Goal: Task Accomplishment & Management: Use online tool/utility

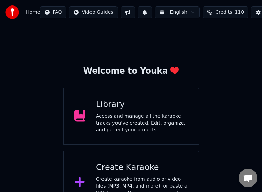
click at [135, 122] on div "Access and manage all the karaoke tracks you’ve created. Edit, organize, and pe…" at bounding box center [142, 123] width 92 height 21
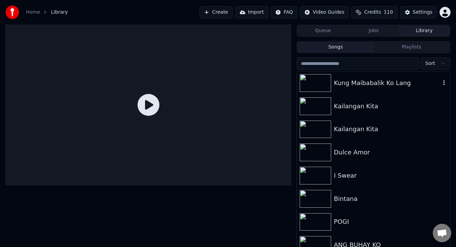
click at [378, 79] on div "Kung Maibabalik Ko Lang" at bounding box center [387, 83] width 107 height 10
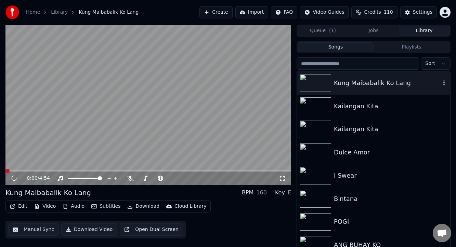
click at [378, 79] on div "Kung Maibabalik Ko Lang" at bounding box center [387, 83] width 107 height 10
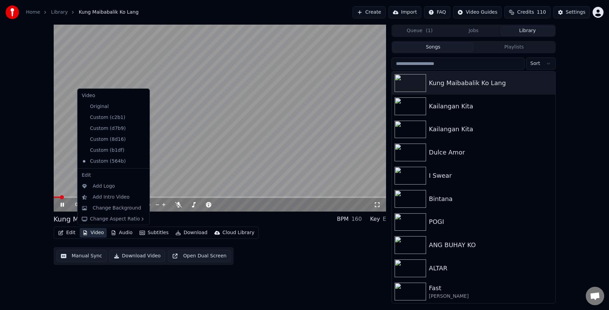
click at [98, 232] on button "Video" at bounding box center [93, 233] width 27 height 10
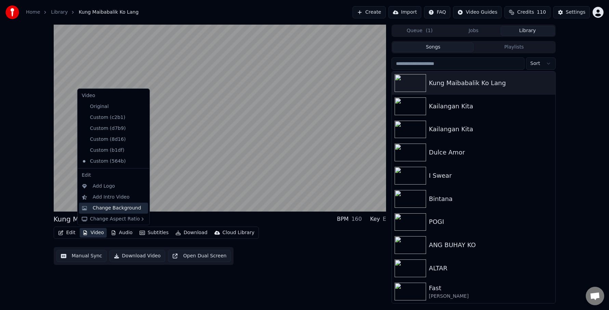
click at [98, 208] on div "Change Background" at bounding box center [117, 208] width 49 height 7
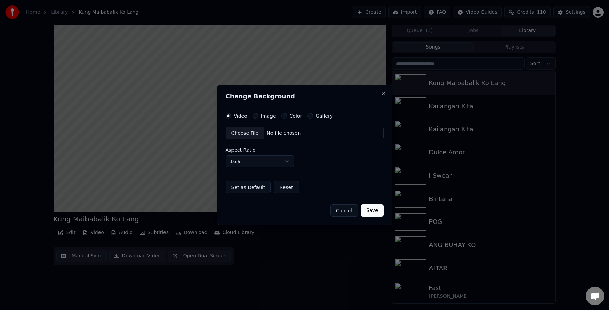
click at [239, 134] on div "Choose File" at bounding box center [245, 133] width 38 height 12
click at [375, 210] on button "Save" at bounding box center [372, 211] width 23 height 12
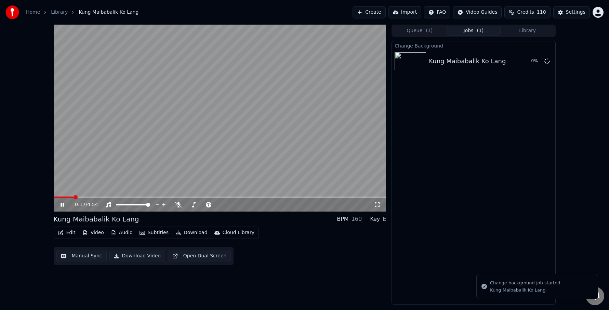
click at [62, 205] on icon at bounding box center [62, 205] width 3 height 4
click at [526, 61] on button "Play" at bounding box center [531, 61] width 22 height 12
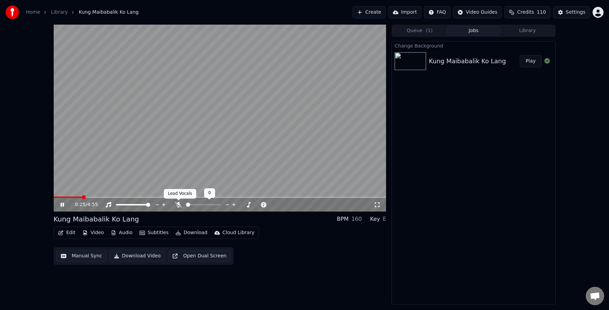
click at [177, 203] on icon at bounding box center [178, 204] width 7 height 5
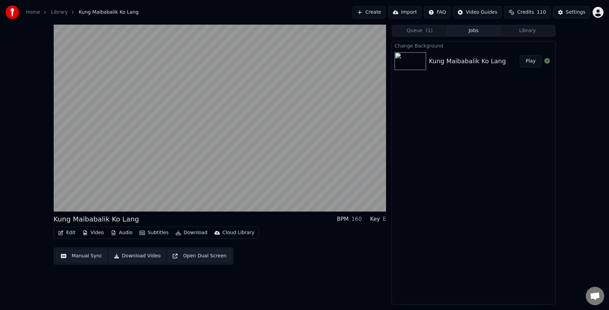
click at [65, 233] on button "Edit" at bounding box center [66, 233] width 23 height 10
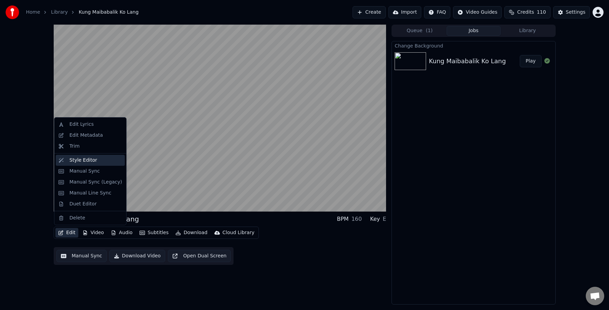
click at [78, 161] on div "Style Editor" at bounding box center [83, 160] width 28 height 7
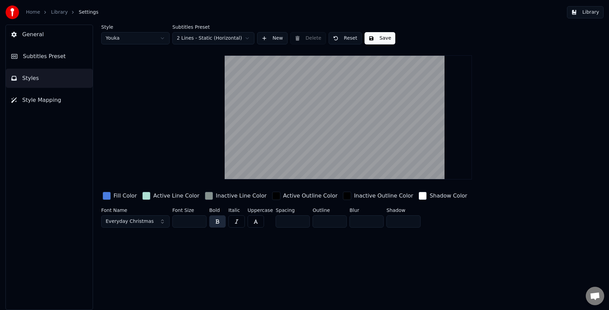
click at [162, 221] on button "Everyday Christmas" at bounding box center [135, 222] width 68 height 12
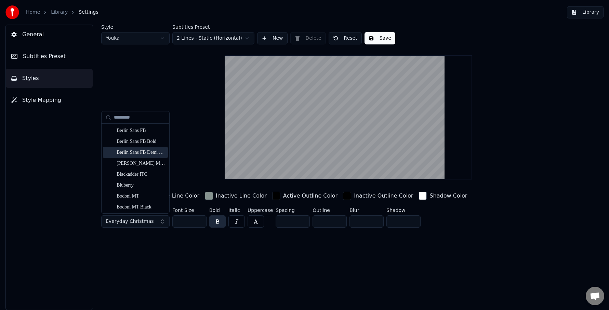
scroll to position [308, 0]
click at [136, 148] on div "Bluberry" at bounding box center [141, 151] width 49 height 7
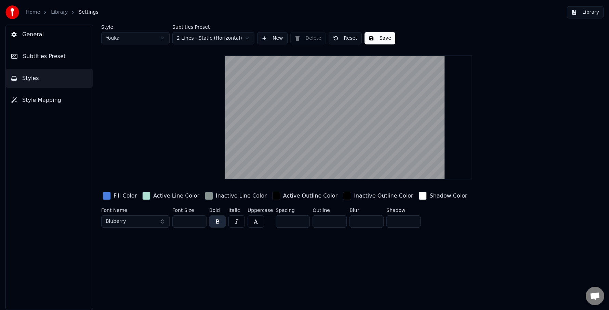
click at [199, 220] on input "***" at bounding box center [189, 222] width 34 height 12
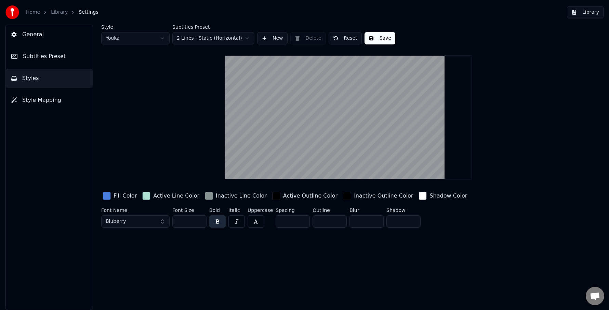
click at [199, 220] on input "***" at bounding box center [189, 222] width 34 height 12
type input "***"
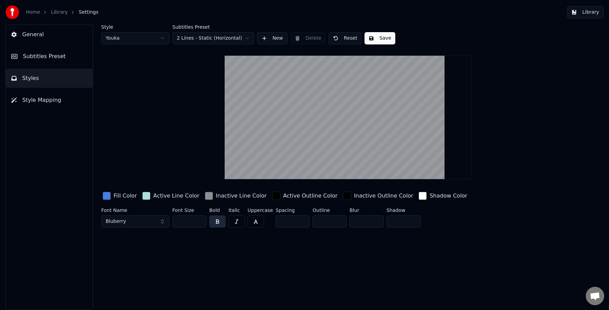
click at [199, 220] on input "***" at bounding box center [189, 222] width 34 height 12
click at [107, 197] on div "button" at bounding box center [107, 196] width 8 height 8
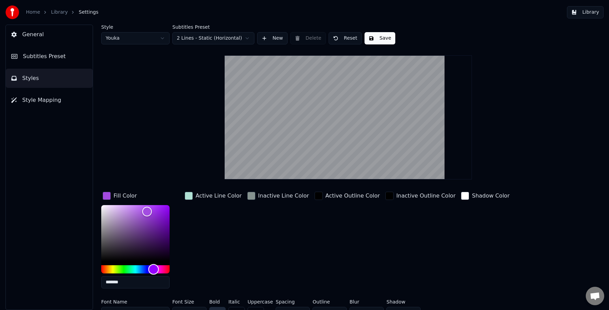
drag, startPoint x: 144, startPoint y: 270, endPoint x: 154, endPoint y: 269, distance: 9.6
click at [154, 269] on div "Hue" at bounding box center [153, 269] width 11 height 11
type input "*******"
click at [153, 270] on div "Hue" at bounding box center [152, 269] width 11 height 11
click at [385, 39] on button "Save" at bounding box center [380, 38] width 31 height 12
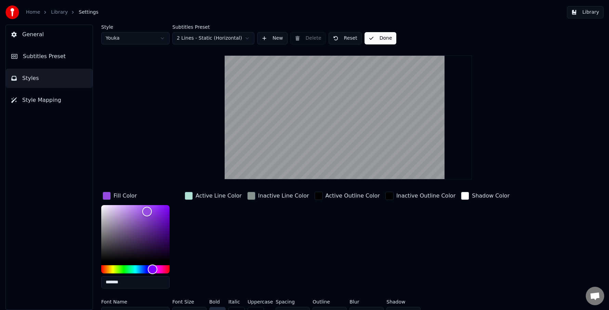
click at [589, 12] on button "Library" at bounding box center [585, 12] width 37 height 12
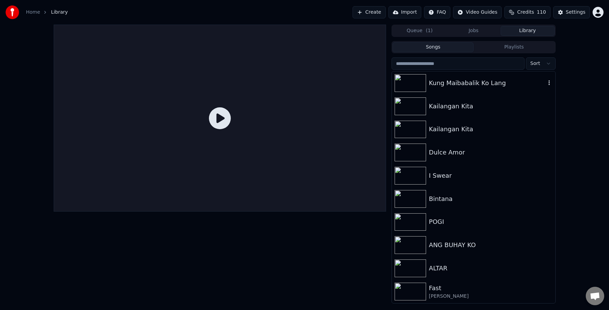
click at [410, 80] on img at bounding box center [410, 83] width 31 height 18
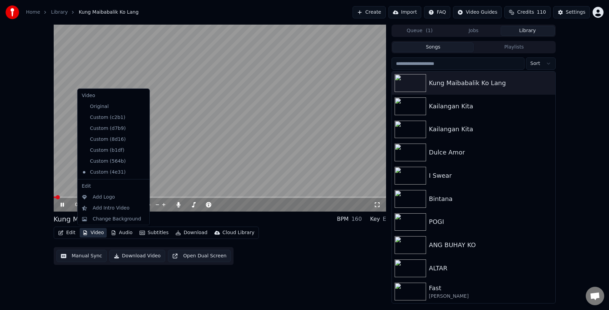
click at [89, 232] on button "Video" at bounding box center [93, 233] width 27 height 10
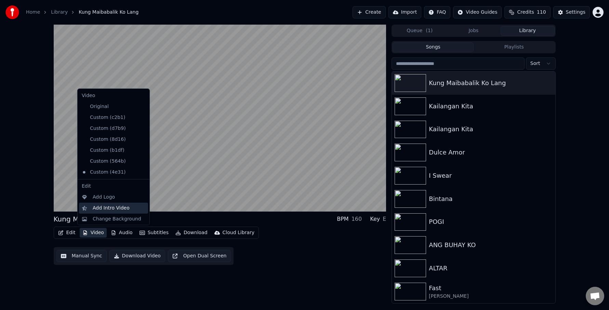
scroll to position [12, 0]
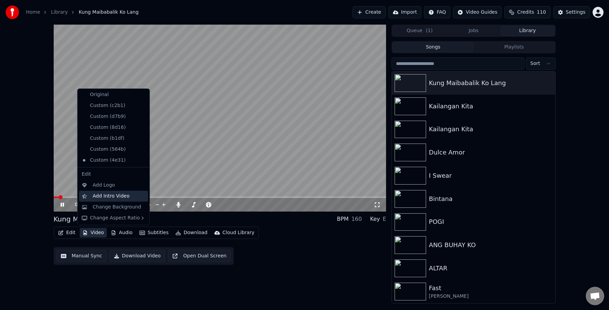
click at [95, 195] on div "Add Intro Video" at bounding box center [111, 196] width 37 height 7
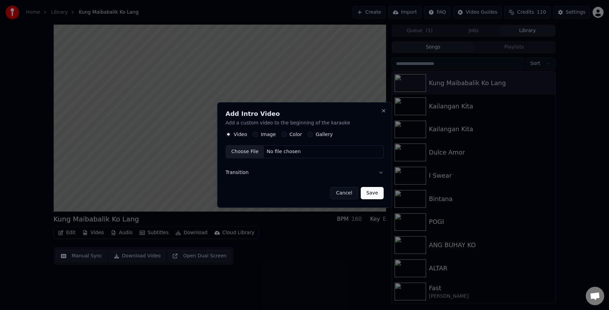
click at [255, 133] on button "Image" at bounding box center [255, 134] width 5 height 5
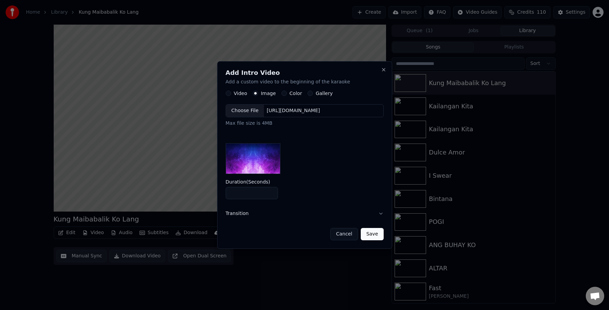
click at [241, 107] on div "Choose File" at bounding box center [245, 111] width 38 height 12
click at [371, 236] on button "Save" at bounding box center [372, 234] width 23 height 12
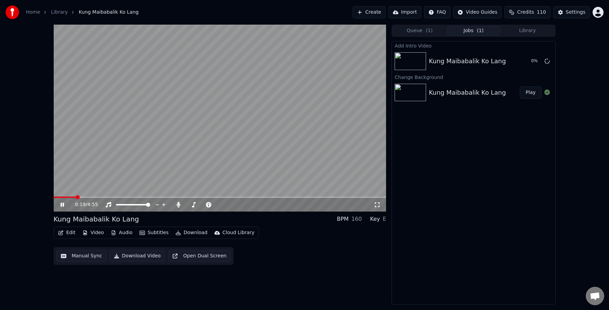
click at [62, 204] on icon at bounding box center [62, 205] width 3 height 4
click at [535, 61] on button "Play" at bounding box center [531, 61] width 22 height 12
click at [125, 235] on button "Audio" at bounding box center [121, 233] width 27 height 10
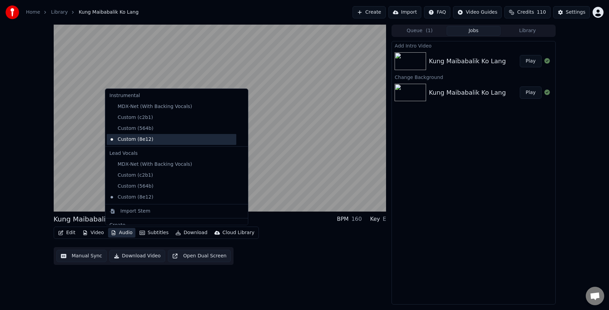
click at [142, 140] on div "Custom (8e12)" at bounding box center [172, 139] width 130 height 11
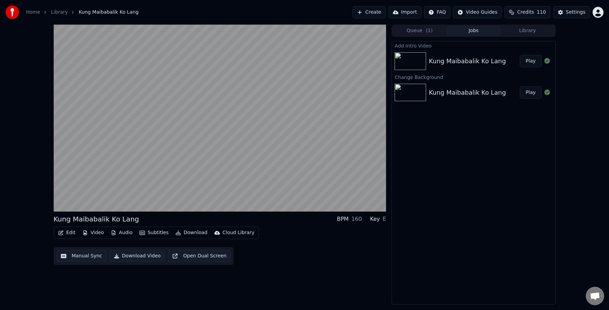
click at [123, 232] on button "Audio" at bounding box center [121, 233] width 27 height 10
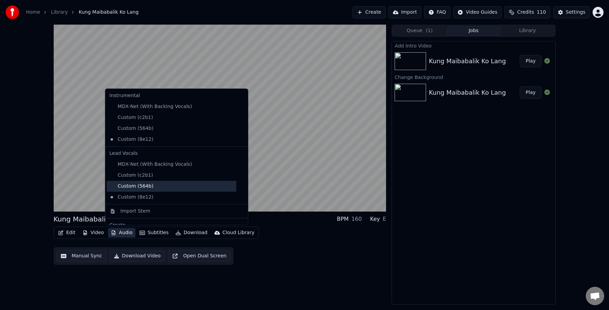
click at [131, 189] on div "Custom (564b)" at bounding box center [172, 186] width 130 height 11
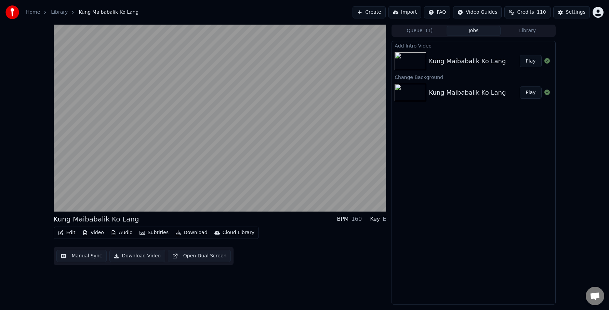
click at [125, 233] on button "Audio" at bounding box center [121, 233] width 27 height 10
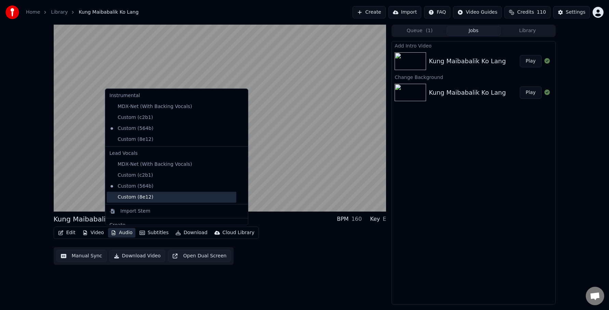
click at [137, 194] on div "Custom (8e12)" at bounding box center [172, 197] width 130 height 11
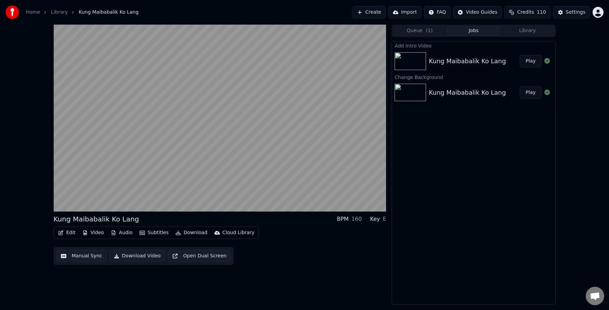
click at [119, 232] on button "Audio" at bounding box center [121, 233] width 27 height 10
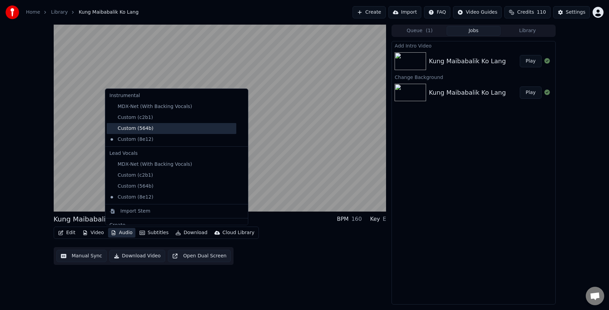
click at [128, 130] on div "Custom (564b)" at bounding box center [172, 128] width 130 height 11
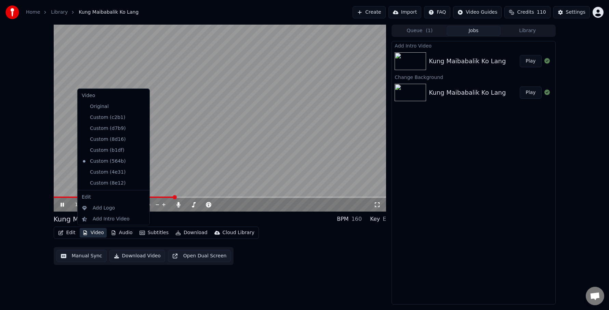
click at [96, 234] on button "Video" at bounding box center [93, 233] width 27 height 10
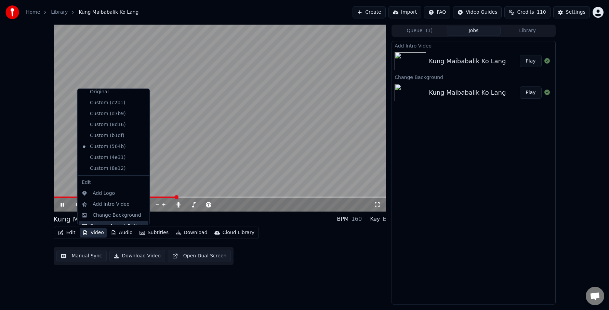
scroll to position [23, 0]
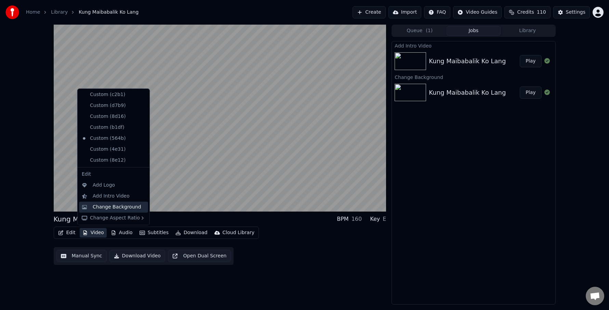
click at [96, 206] on div "Change Background" at bounding box center [117, 207] width 49 height 7
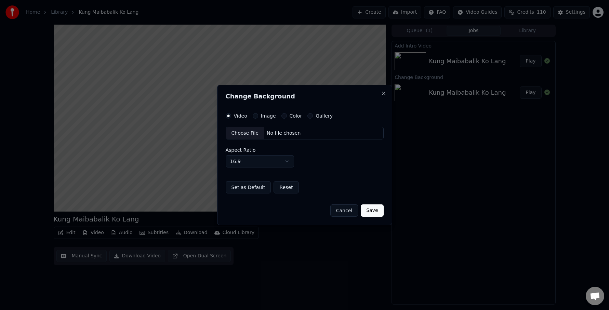
click at [247, 133] on div "Choose File" at bounding box center [245, 133] width 38 height 12
click at [377, 210] on button "Save" at bounding box center [372, 211] width 23 height 12
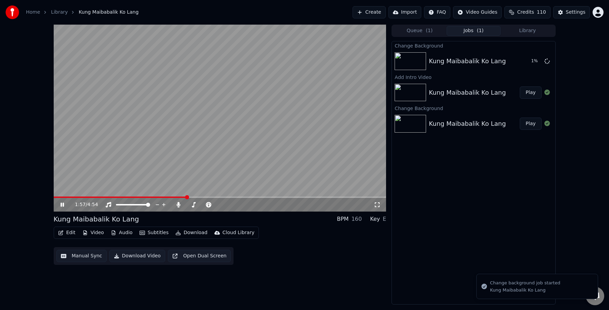
click at [60, 204] on icon at bounding box center [67, 204] width 16 height 5
